Goal: Transaction & Acquisition: Subscribe to service/newsletter

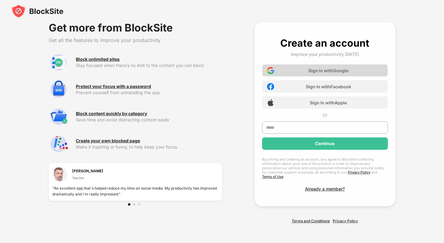
click at [317, 72] on div "Sign in with Google" at bounding box center [328, 70] width 40 height 5
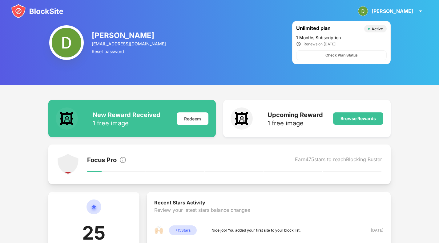
click at [31, 9] on img at bounding box center [37, 11] width 52 height 15
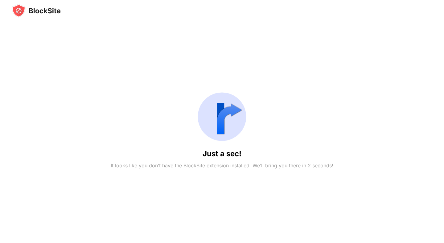
click at [161, 164] on div "It looks like you don’t have the BlockSite extension installed. We’ll bring you…" at bounding box center [222, 165] width 223 height 9
click at [228, 113] on img at bounding box center [221, 116] width 59 height 59
click at [220, 114] on img at bounding box center [221, 116] width 59 height 59
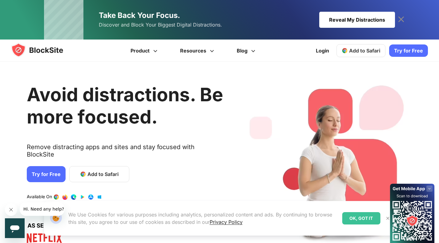
click at [84, 168] on link "Add to Safari" at bounding box center [99, 174] width 60 height 16
click at [402, 19] on icon at bounding box center [402, 19] width 6 height 6
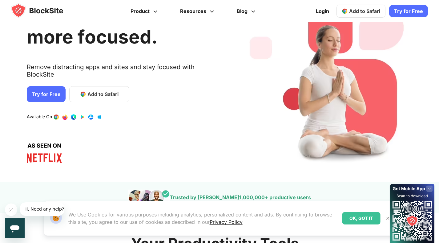
scroll to position [27, 0]
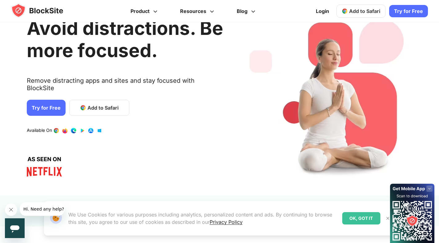
click at [103, 104] on span "Add to Safari" at bounding box center [103, 107] width 31 height 7
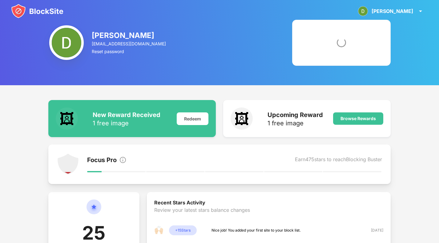
click at [350, 40] on div at bounding box center [341, 43] width 99 height 46
